Goal: Information Seeking & Learning: Learn about a topic

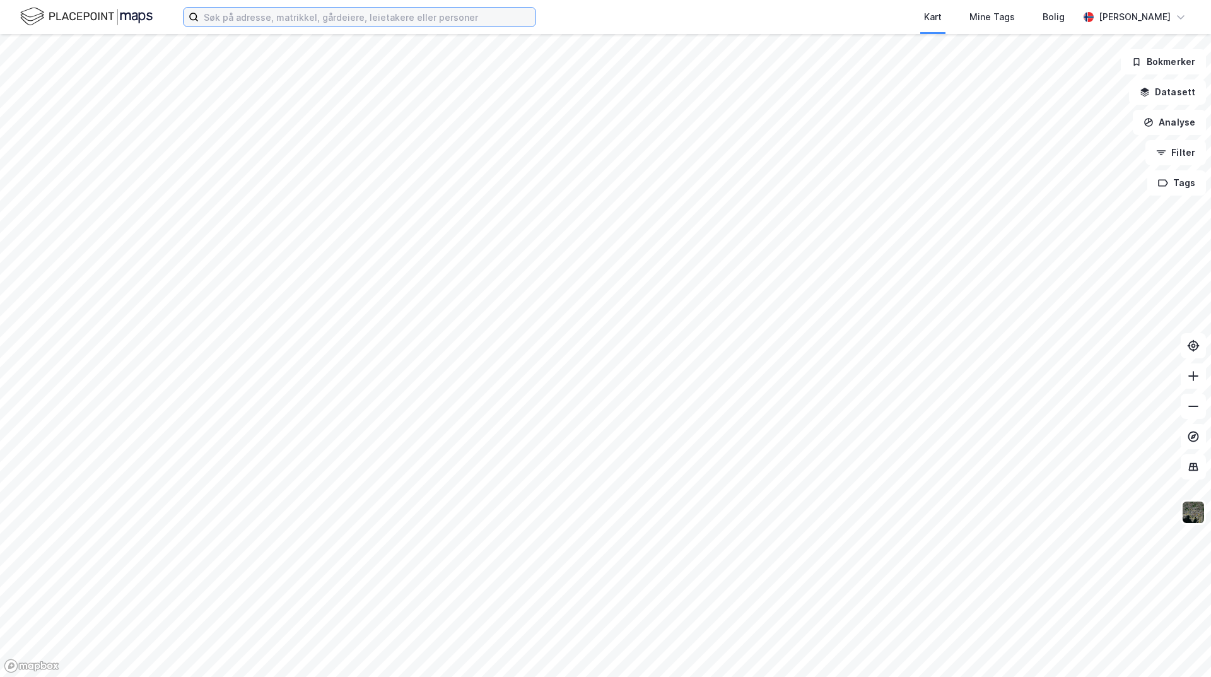
click at [271, 18] on input at bounding box center [367, 17] width 337 height 19
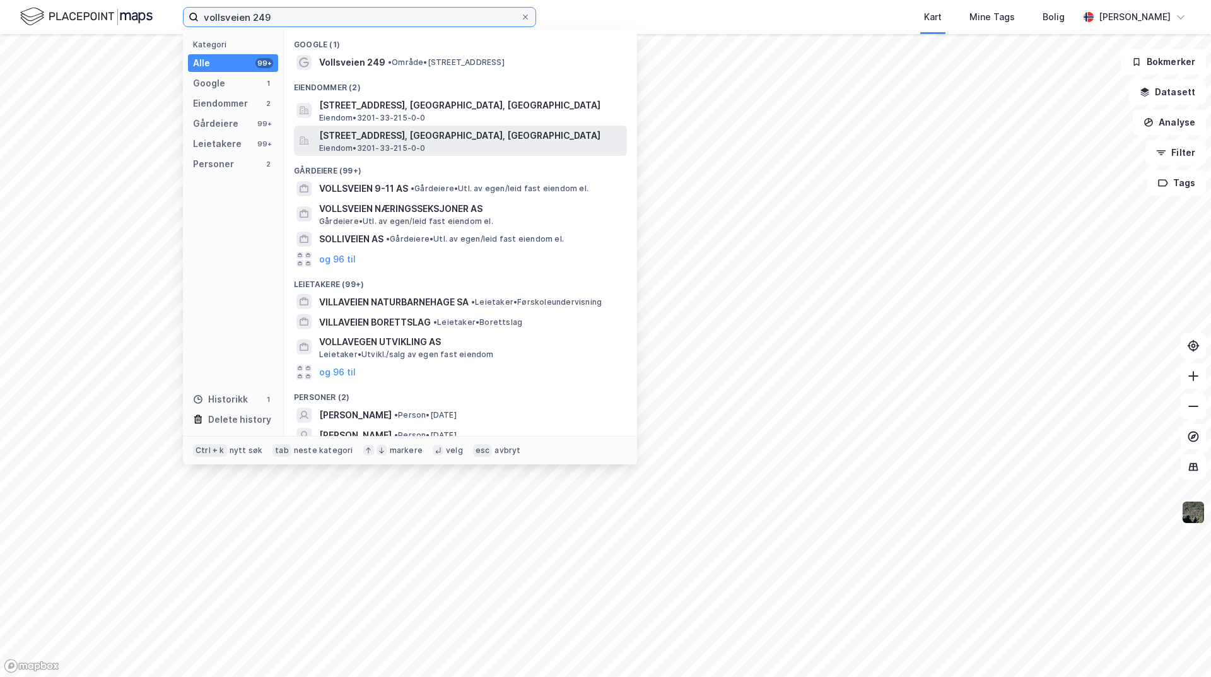
type input "vollsveien 249"
click at [400, 148] on span "Eiendom • 3201-33-215-0-0" at bounding box center [372, 148] width 107 height 10
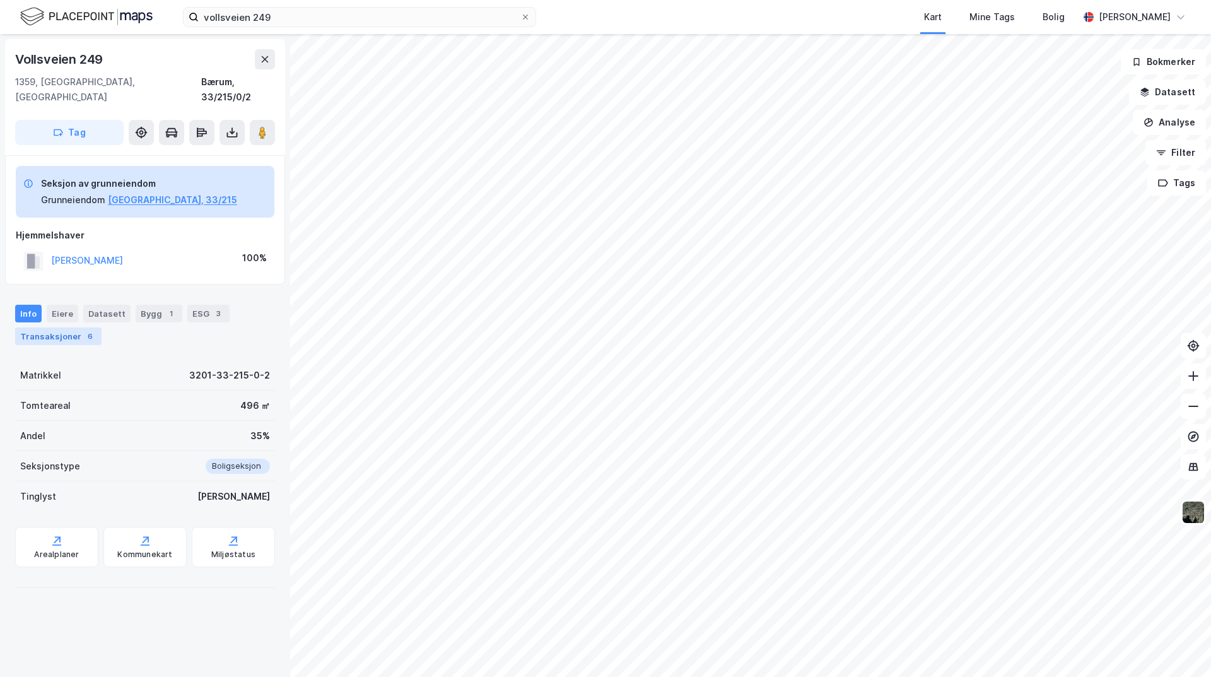
click at [67, 327] on div "Transaksjoner 6" at bounding box center [58, 336] width 86 height 18
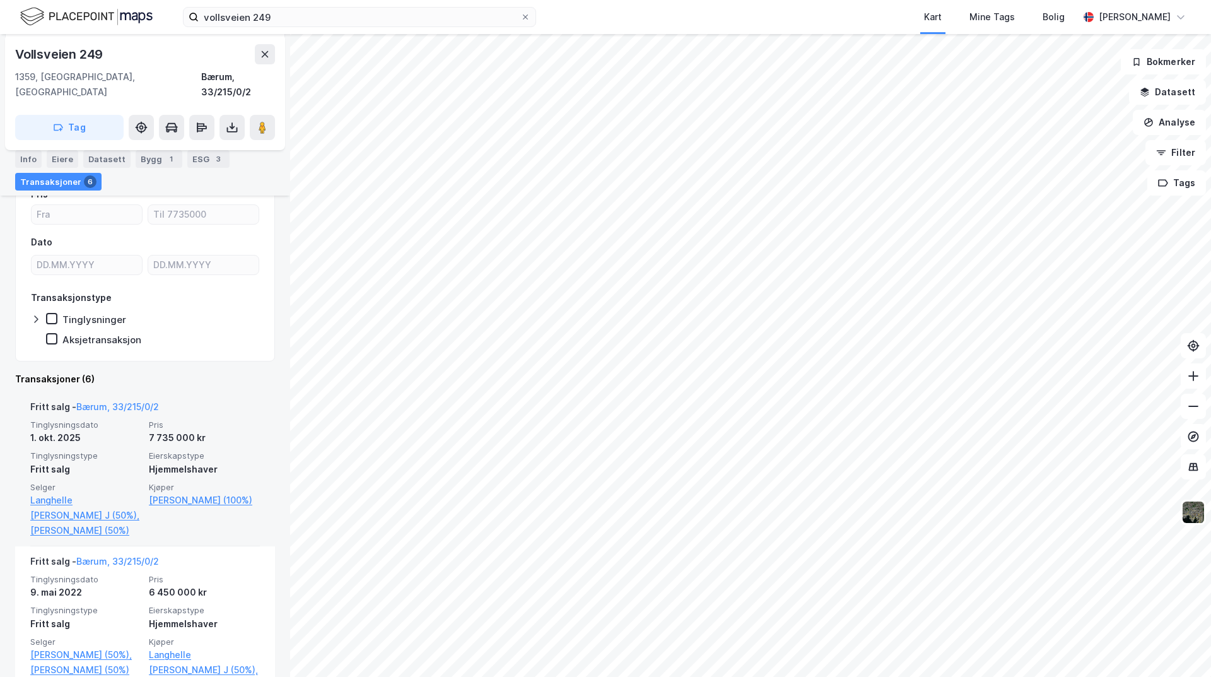
scroll to position [252, 0]
